Goal: Information Seeking & Learning: Learn about a topic

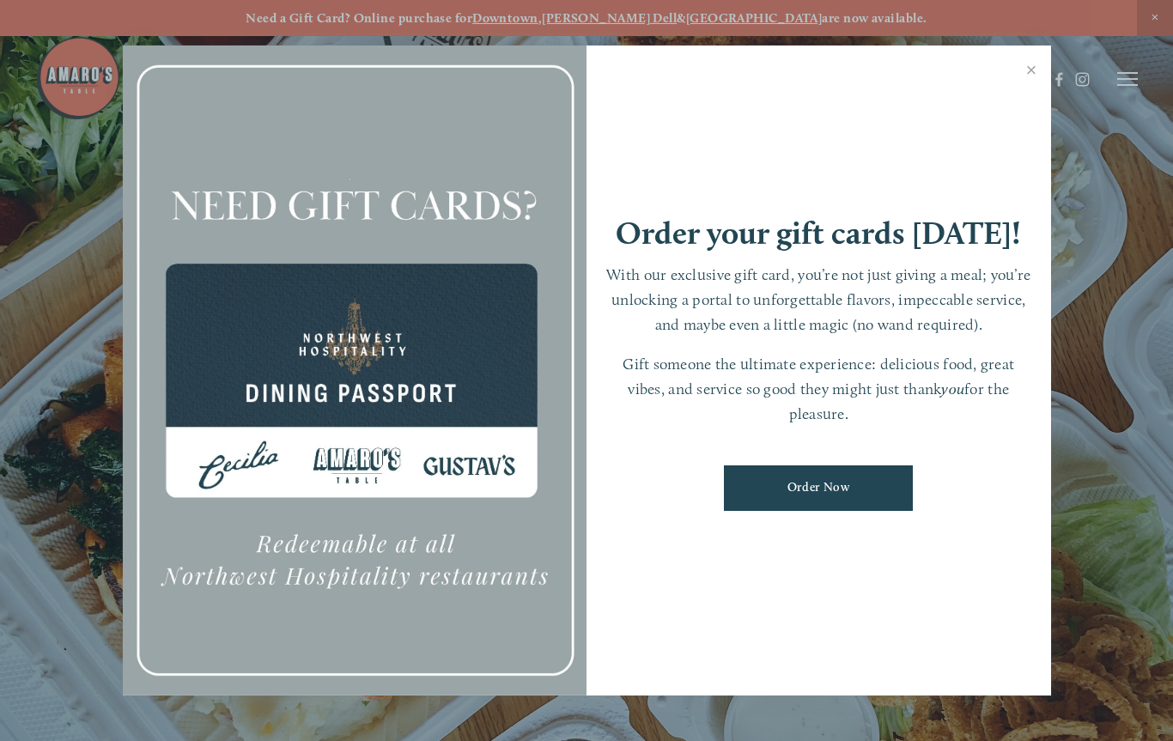
click at [1030, 75] on link "Close" at bounding box center [1031, 72] width 33 height 48
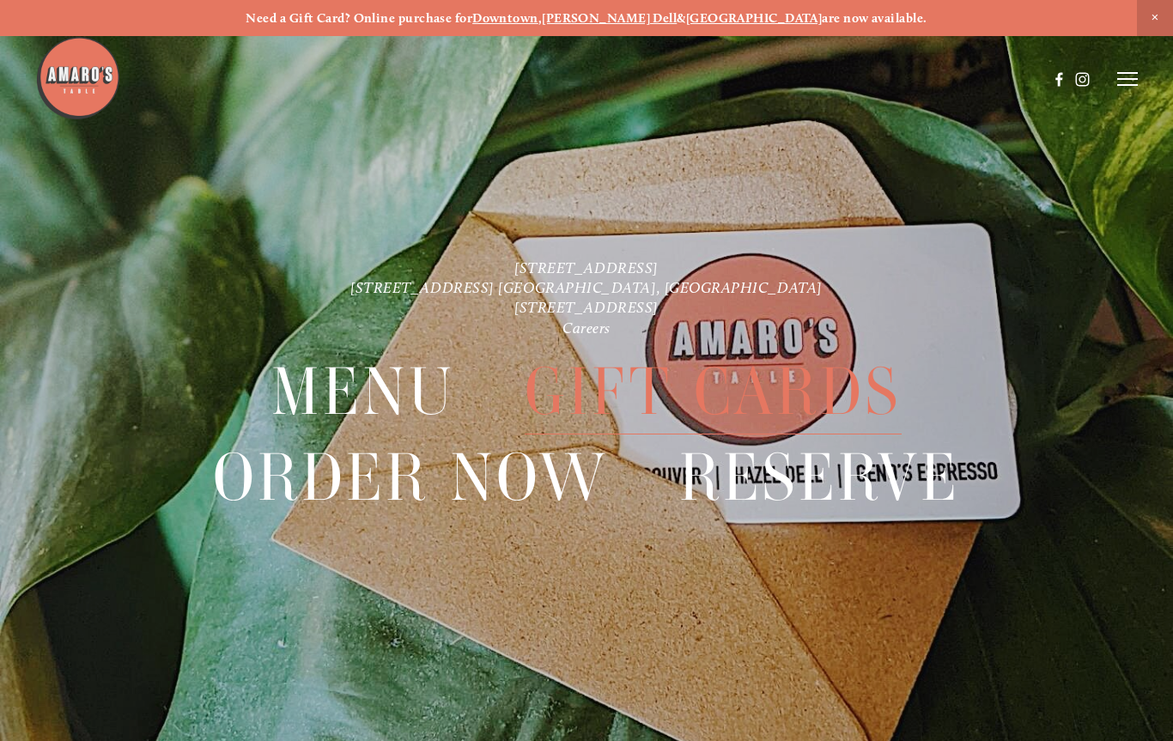
scroll to position [36, 0]
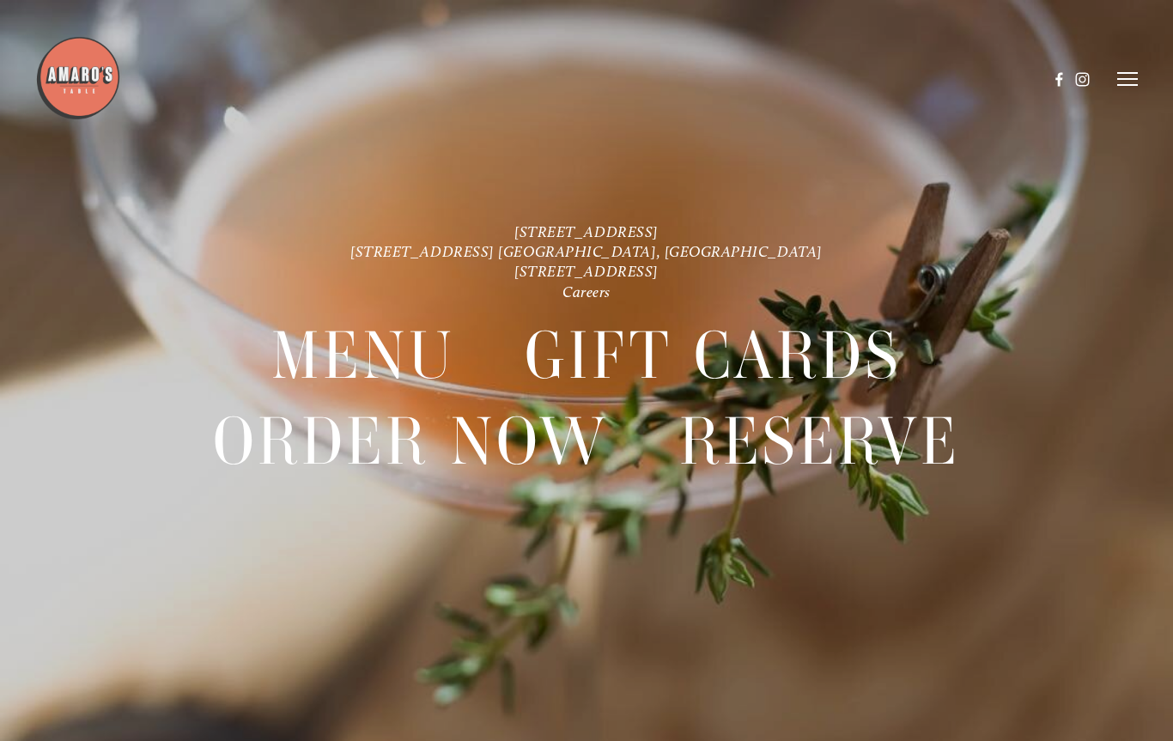
click at [1128, 85] on line at bounding box center [1127, 85] width 21 height 0
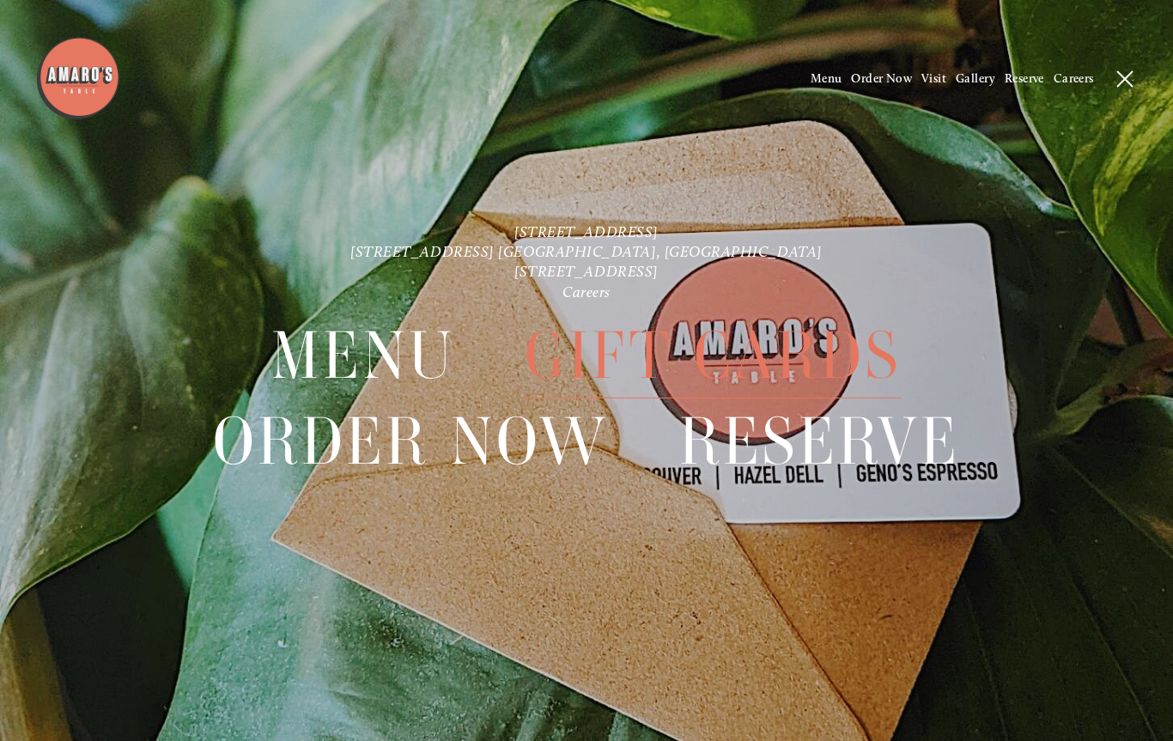
click at [816, 76] on span "Menu" at bounding box center [827, 78] width 32 height 15
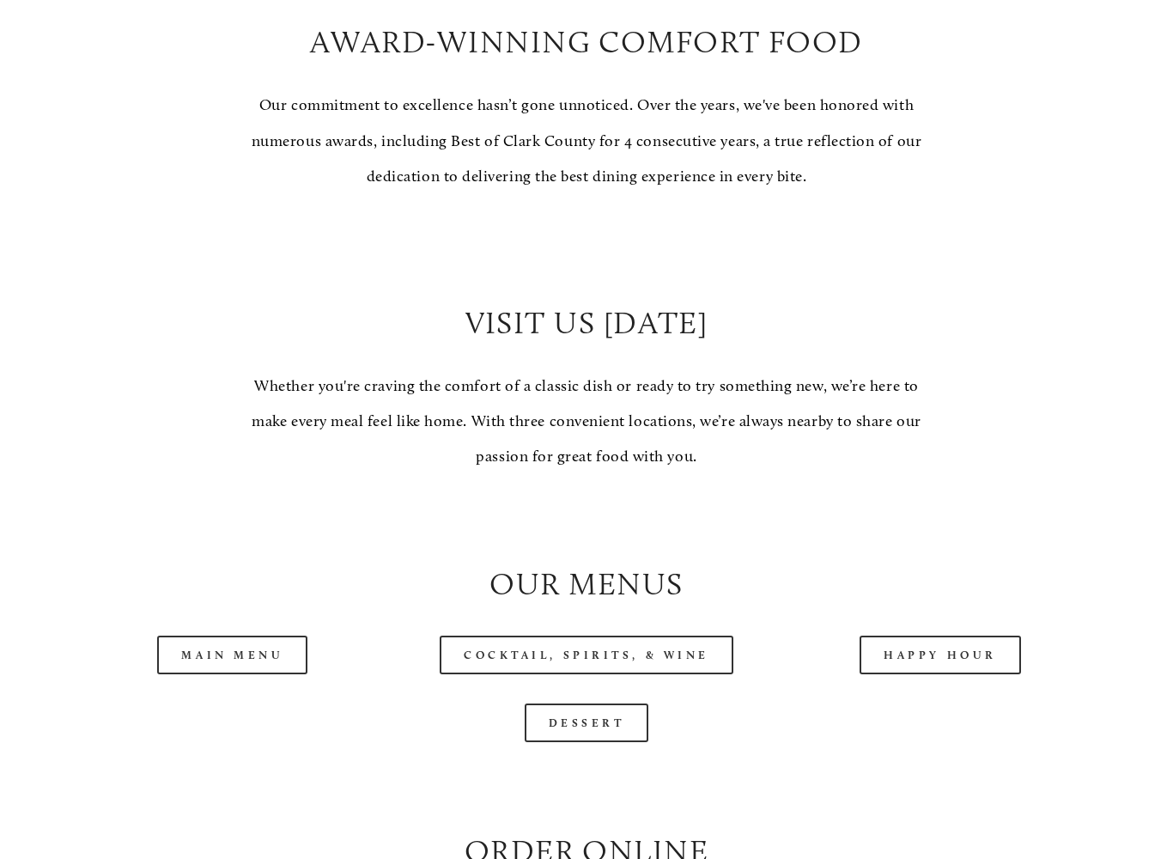
scroll to position [1181, 0]
click at [246, 634] on link "Main Menu" at bounding box center [232, 653] width 150 height 39
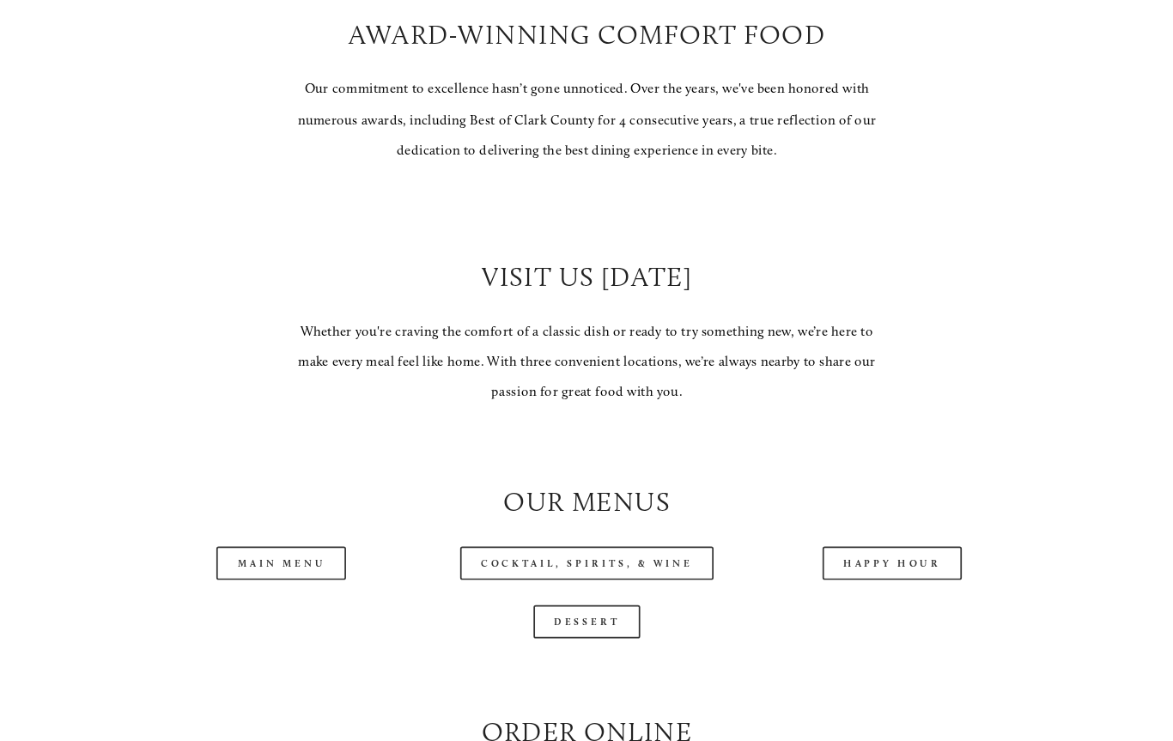
scroll to position [1229, 0]
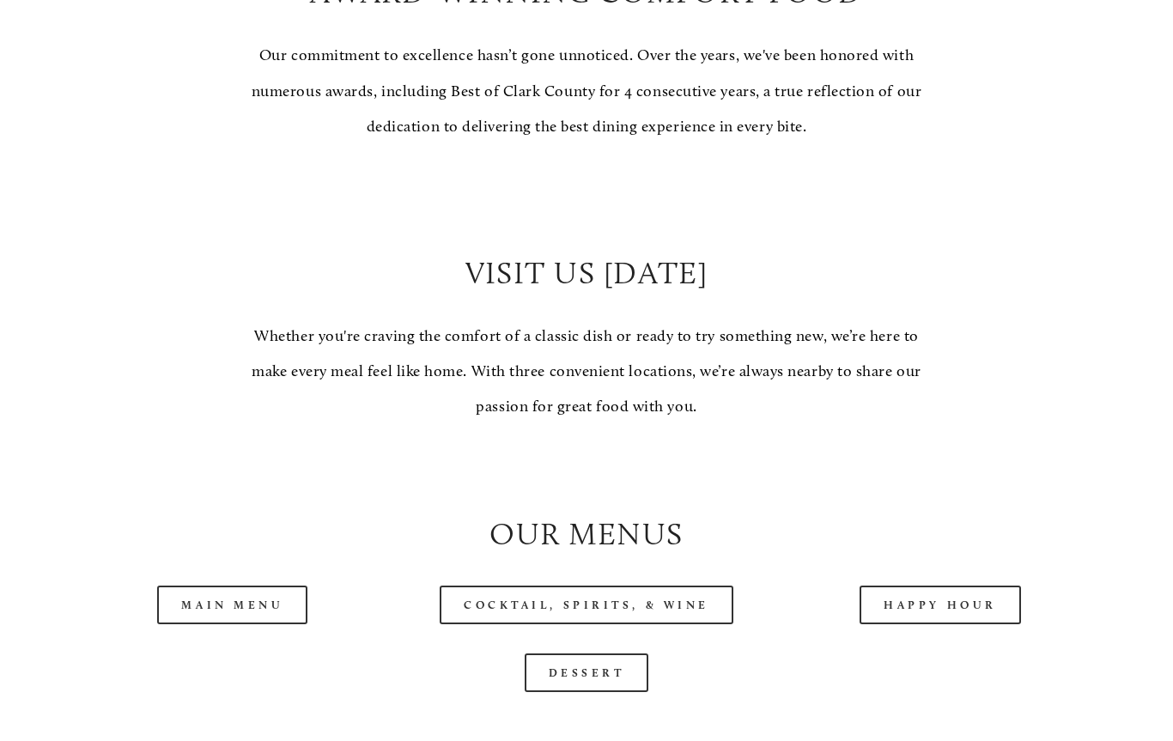
click at [681, 586] on link "Cocktail, Spirits, & Wine" at bounding box center [587, 605] width 294 height 39
click at [941, 587] on link "Happy Hour" at bounding box center [940, 605] width 161 height 39
click at [275, 588] on link "Main Menu" at bounding box center [232, 605] width 150 height 39
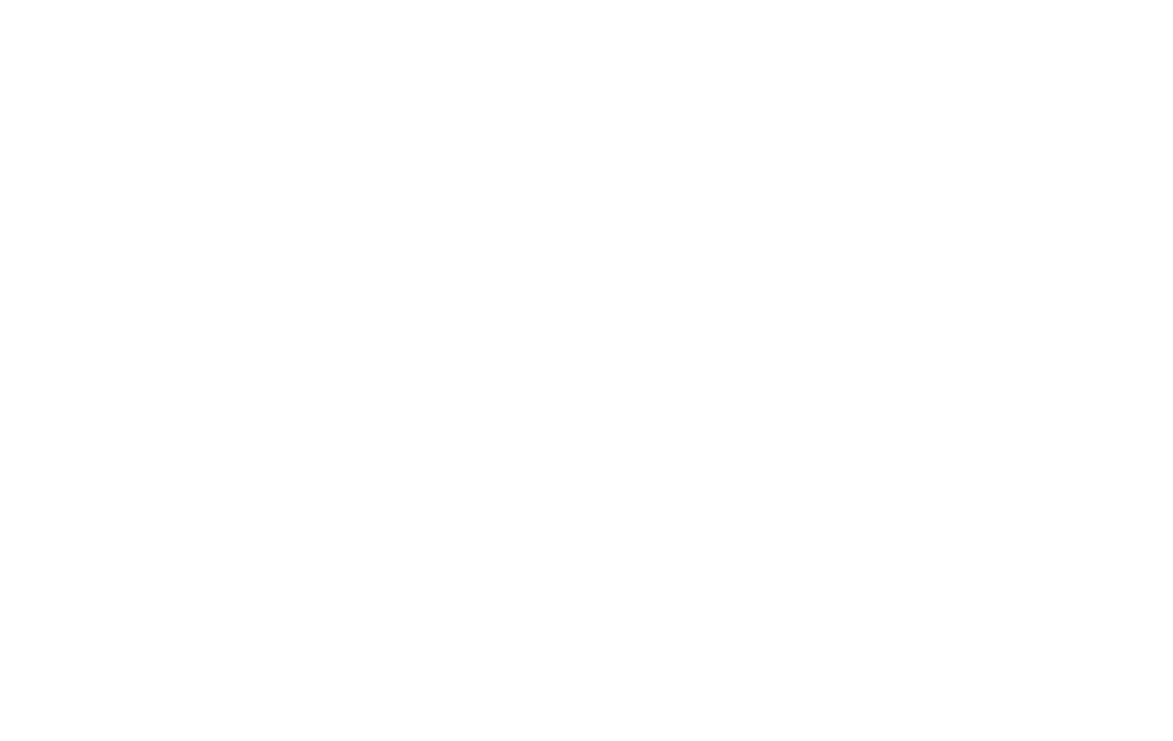
scroll to position [36, 0]
